Goal: Entertainment & Leisure: Consume media (video, audio)

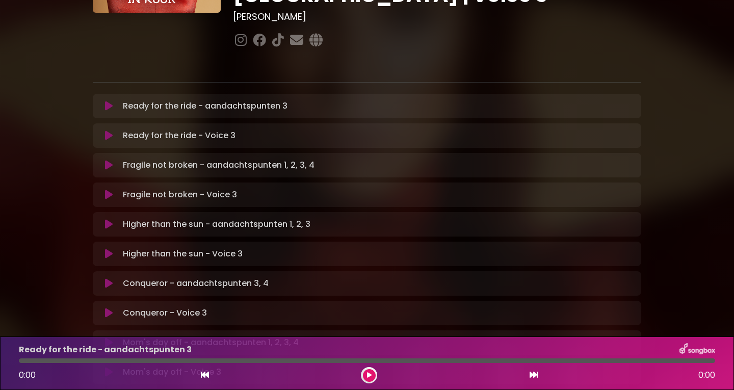
scroll to position [204, 0]
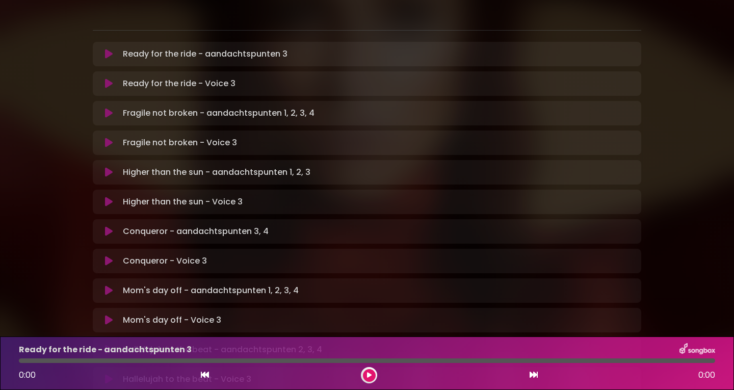
click at [107, 197] on icon at bounding box center [109, 202] width 8 height 10
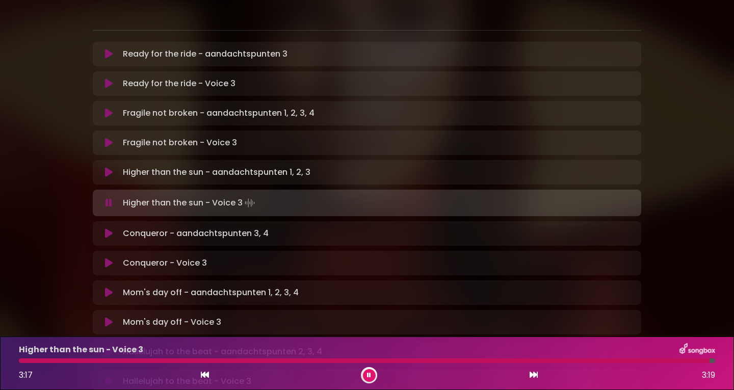
click at [27, 357] on div "Higher than the sun - Voice 3 3:17 3:19" at bounding box center [367, 363] width 708 height 40
click at [25, 358] on div at bounding box center [366, 360] width 694 height 5
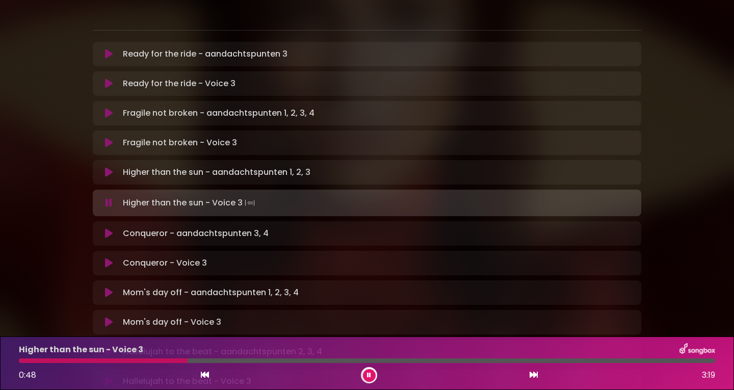
click at [32, 360] on div at bounding box center [103, 360] width 169 height 5
click at [51, 361] on div at bounding box center [128, 360] width 219 height 5
click at [68, 360] on div at bounding box center [111, 360] width 184 height 5
click at [73, 361] on div at bounding box center [85, 360] width 132 height 5
click at [79, 362] on div at bounding box center [80, 360] width 122 height 5
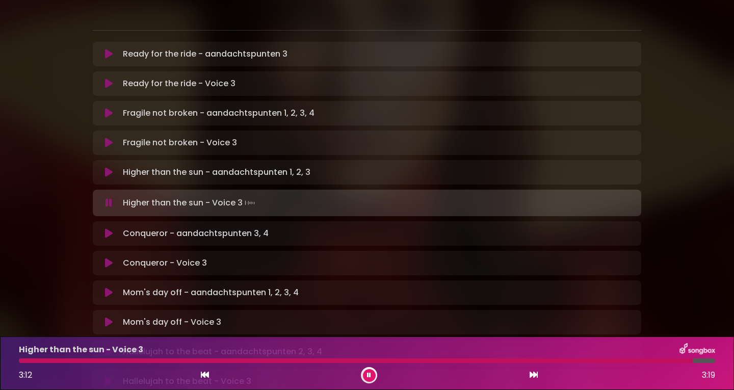
click at [65, 360] on div at bounding box center [356, 360] width 674 height 5
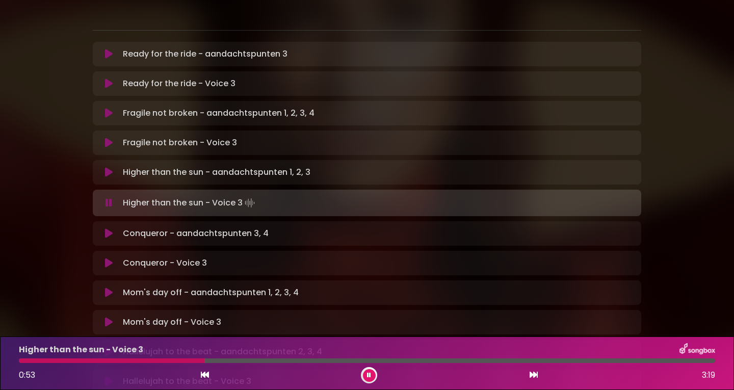
click at [65, 360] on div at bounding box center [112, 360] width 186 height 5
click at [65, 360] on div at bounding box center [80, 360] width 123 height 5
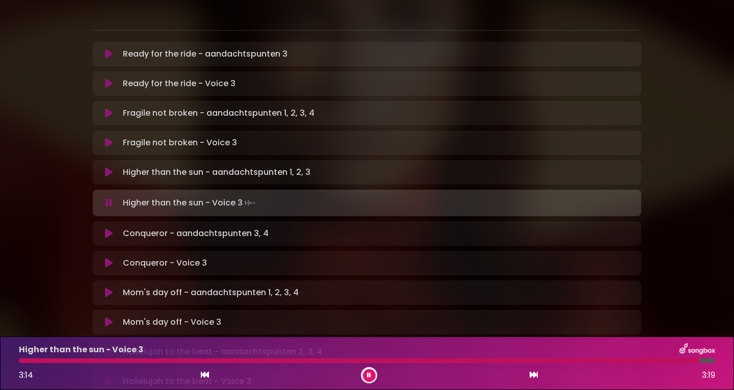
click at [65, 360] on div at bounding box center [359, 360] width 681 height 5
click at [108, 258] on icon at bounding box center [109, 263] width 8 height 10
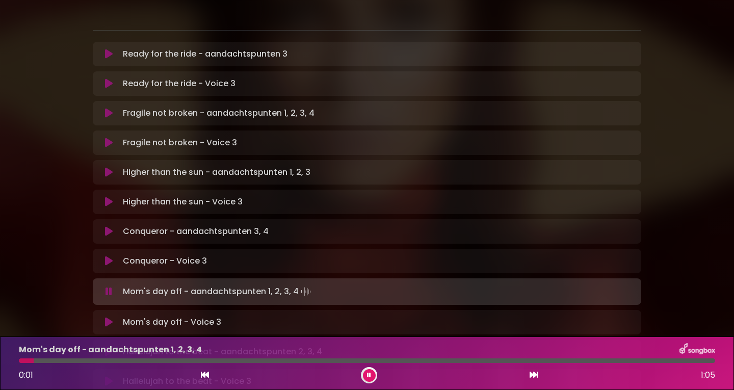
click at [108, 256] on icon at bounding box center [109, 261] width 8 height 10
click at [110, 317] on icon at bounding box center [109, 322] width 8 height 10
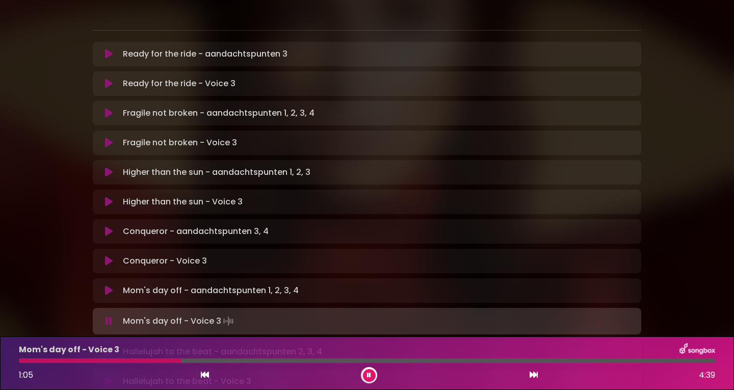
click at [133, 362] on div at bounding box center [100, 360] width 162 height 5
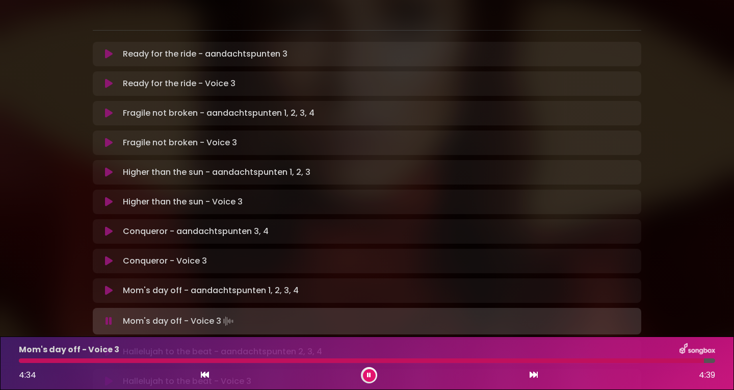
click at [32, 358] on div "Mom's day off - Voice 3 4:34 4:39" at bounding box center [367, 363] width 708 height 40
click at [31, 359] on div at bounding box center [362, 360] width 686 height 5
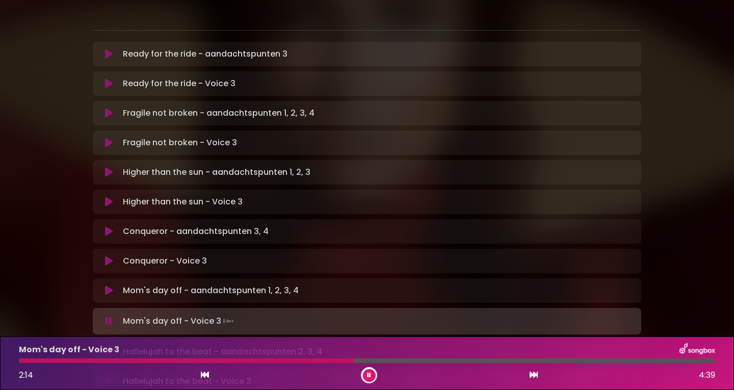
click at [269, 359] on div at bounding box center [186, 360] width 335 height 5
click at [286, 356] on div "Mom's day off - Voice 3 2:12 4:39" at bounding box center [367, 363] width 708 height 40
click at [285, 359] on div at bounding box center [184, 360] width 331 height 5
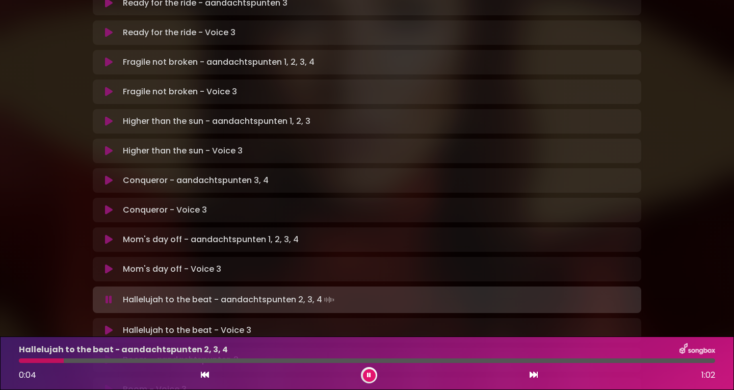
scroll to position [306, 0]
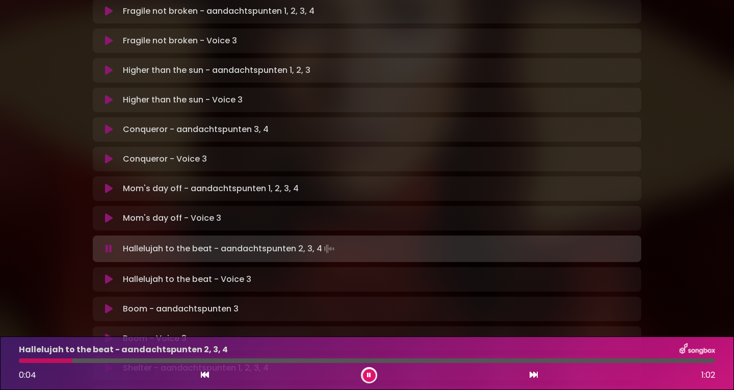
click at [108, 274] on icon at bounding box center [109, 279] width 8 height 10
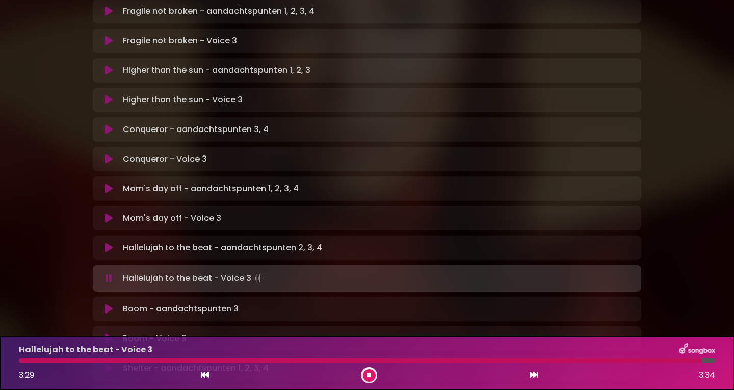
click at [39, 359] on div at bounding box center [360, 360] width 683 height 5
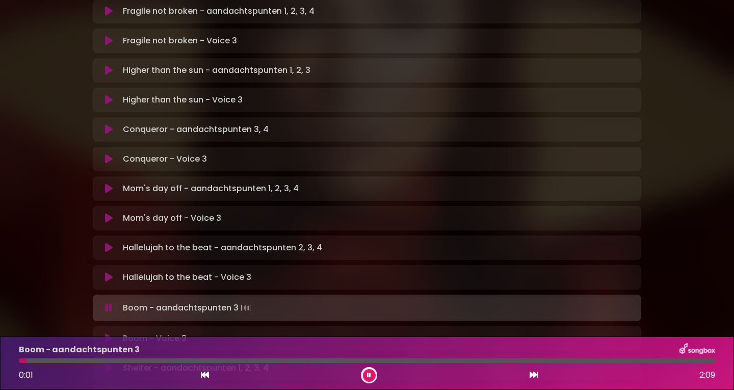
click at [107, 333] on icon at bounding box center [109, 338] width 8 height 10
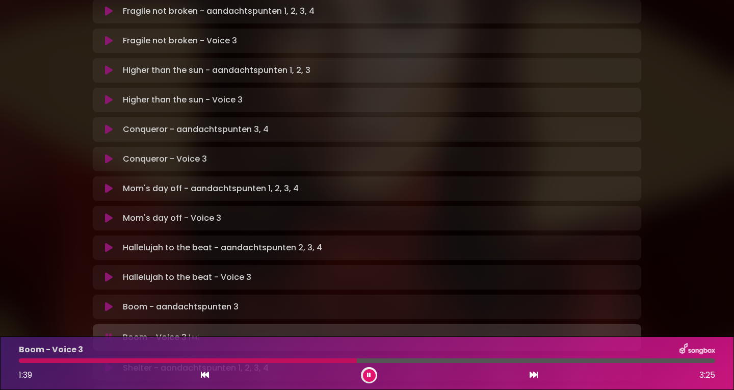
click at [366, 375] on button at bounding box center [369, 375] width 13 height 13
